Goal: Transaction & Acquisition: Purchase product/service

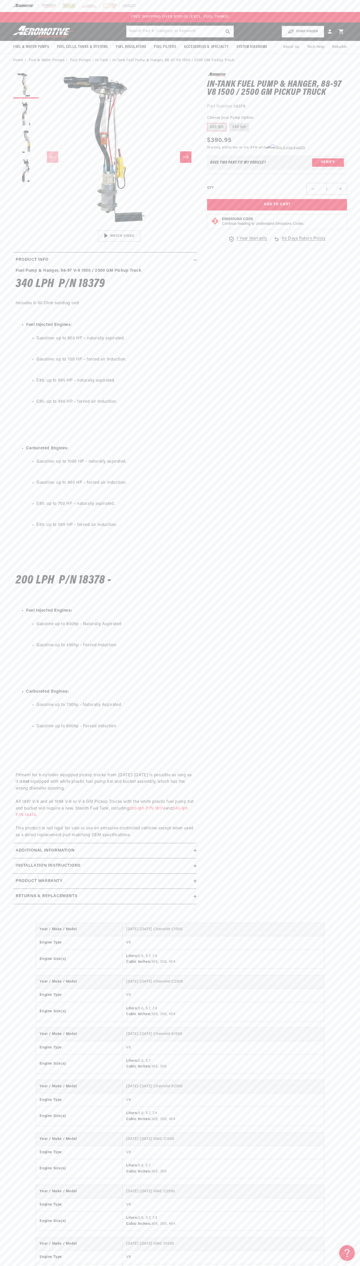
click at [90, 16] on div "FREE SHIPPING OVER $109.00 (EXCL. FUEL TANKS)" at bounding box center [180, 17] width 360 height 10
click at [355, 626] on section "0.0 star rating Write a review In-Tank Fuel Pump & Hanger, 88-97 V8 1500 / 2500…" at bounding box center [180, 489] width 360 height 845
click at [33, 1262] on html "Skip to content Your cart Your cart is empty Loading... You may also like Subto…" at bounding box center [180, 633] width 360 height 1266
click at [24, 778] on p "Fitment for 6-cylinder equipped pickup trucks from [DATE]-[DATE] is possible as…" at bounding box center [105, 798] width 179 height 80
